Goal: Task Accomplishment & Management: Manage account settings

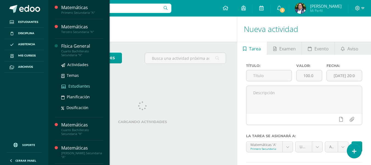
click at [72, 88] on span "Estudiantes" at bounding box center [79, 85] width 22 height 5
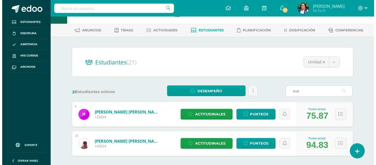
scroll to position [27, 0]
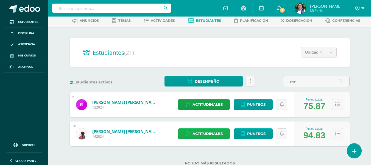
type input "eve"
click at [193, 132] on span "Actitudinales" at bounding box center [208, 133] width 30 height 10
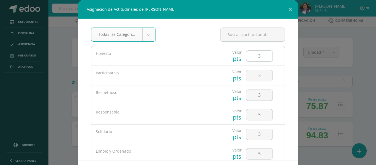
click at [260, 55] on input "3" at bounding box center [259, 56] width 26 height 11
type input "1"
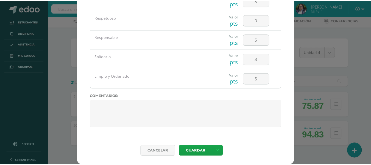
scroll to position [24, 0]
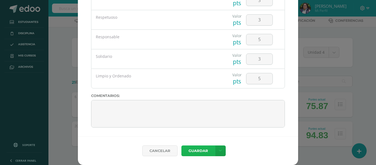
click at [198, 148] on button "Guardar" at bounding box center [198, 150] width 34 height 11
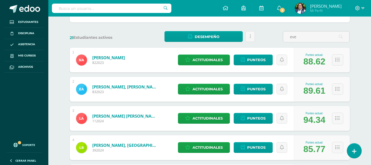
scroll to position [55, 0]
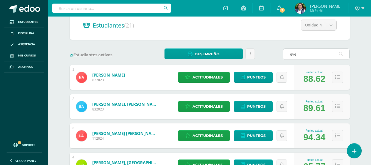
click at [304, 54] on input "eve" at bounding box center [316, 54] width 66 height 11
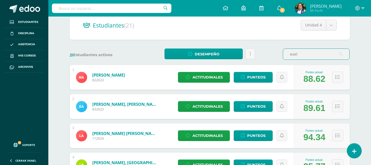
scroll to position [0, 0]
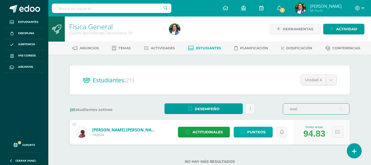
type input "evel"
click at [264, 133] on span "Punteos" at bounding box center [256, 132] width 18 height 10
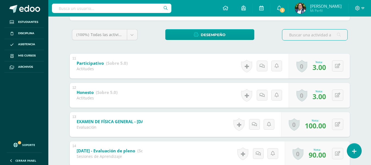
scroll to position [85, 0]
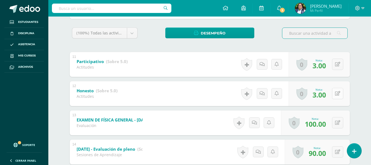
click at [342, 95] on button at bounding box center [337, 93] width 11 height 11
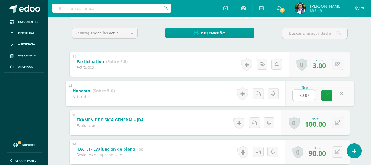
type input "1"
click at [330, 98] on link at bounding box center [327, 95] width 11 height 11
